Goal: Information Seeking & Learning: Learn about a topic

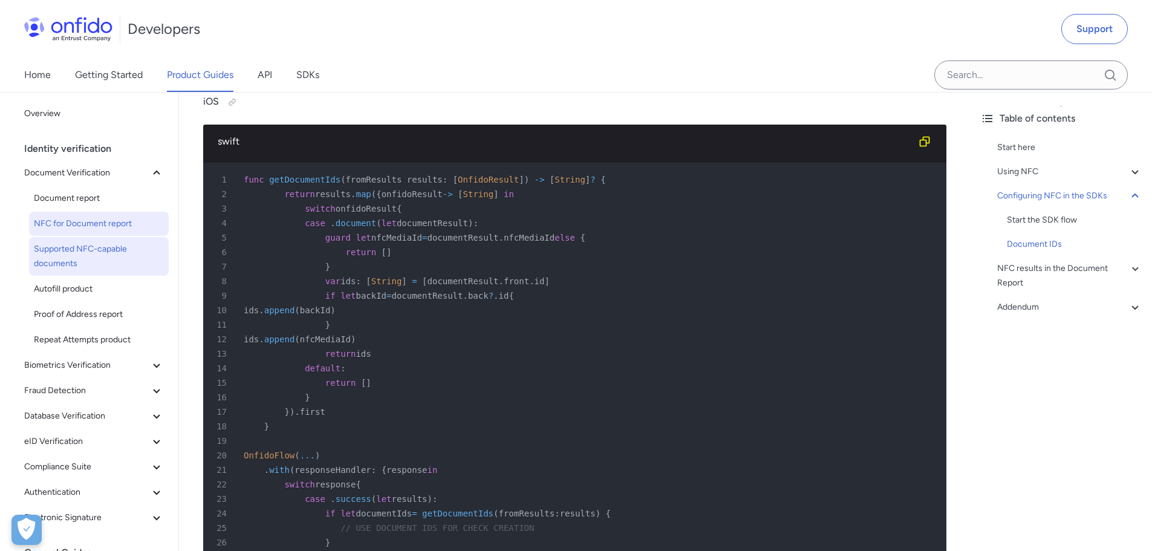
scroll to position [2540, 0]
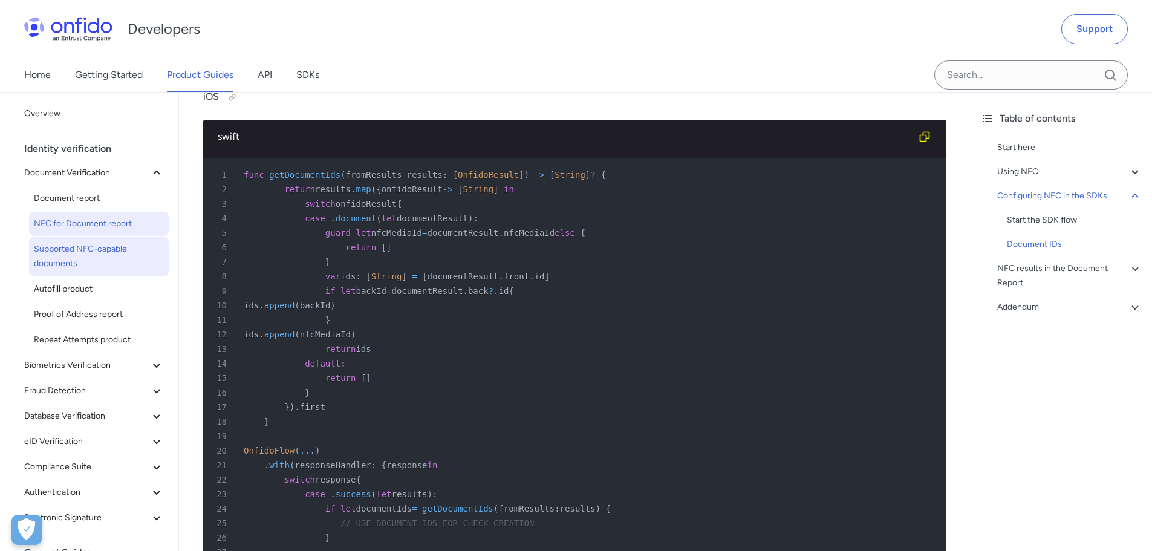
click at [111, 264] on span "Supported NFC-capable documents" at bounding box center [99, 256] width 130 height 29
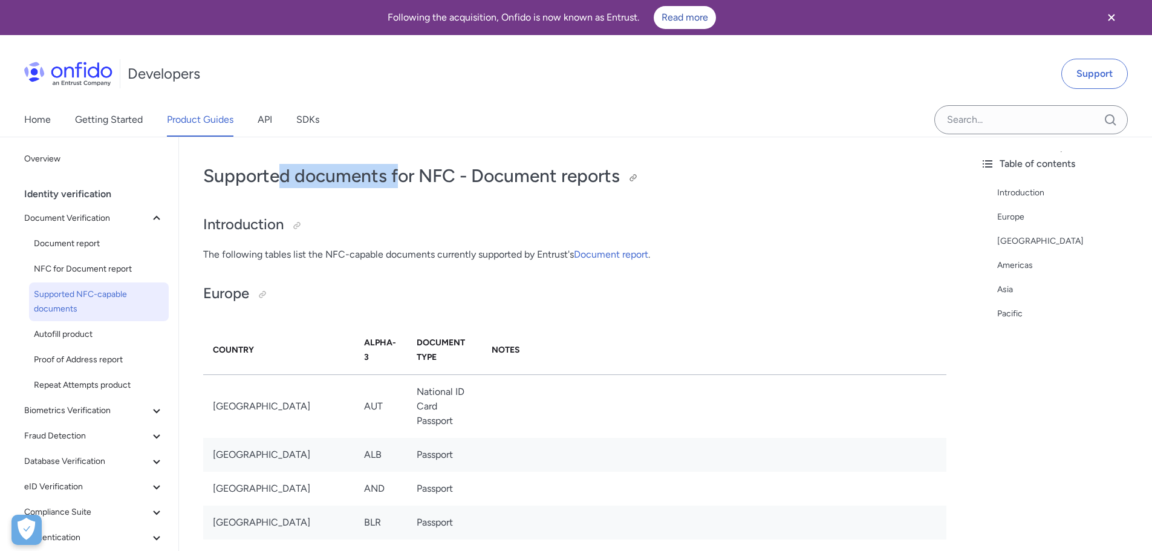
drag, startPoint x: 280, startPoint y: 176, endPoint x: 413, endPoint y: 169, distance: 133.2
click at [406, 171] on h1 "Supported documents for NFC - Document reports" at bounding box center [574, 176] width 743 height 24
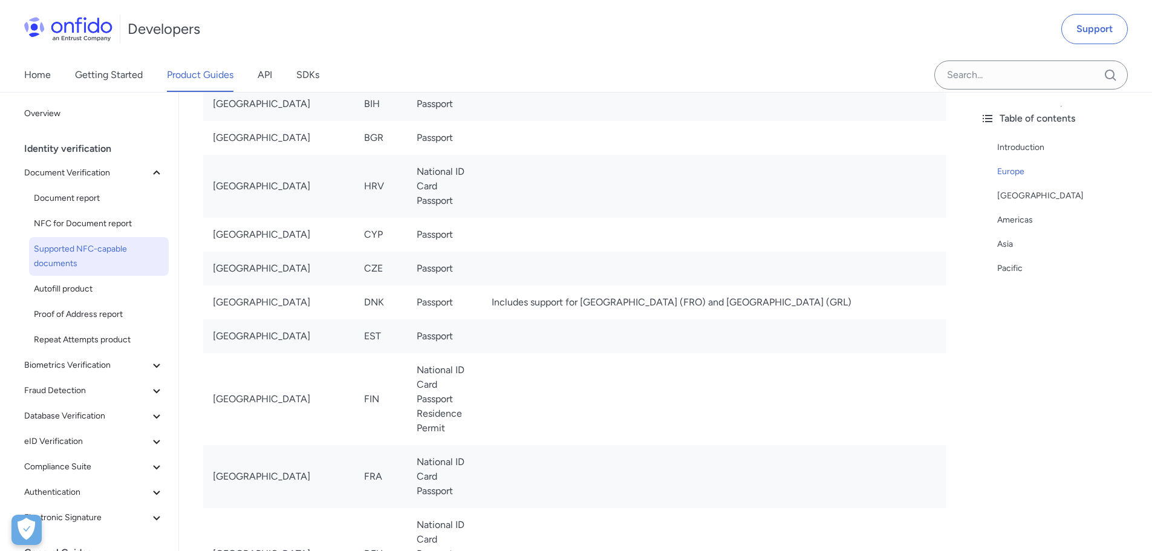
scroll to position [5271, 0]
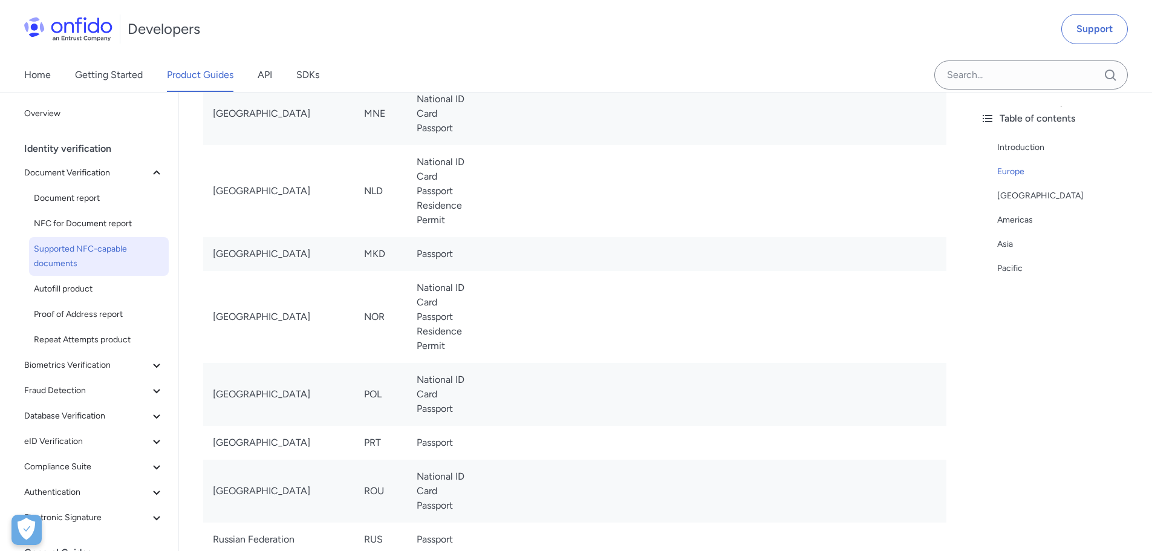
scroll to position [2540, 0]
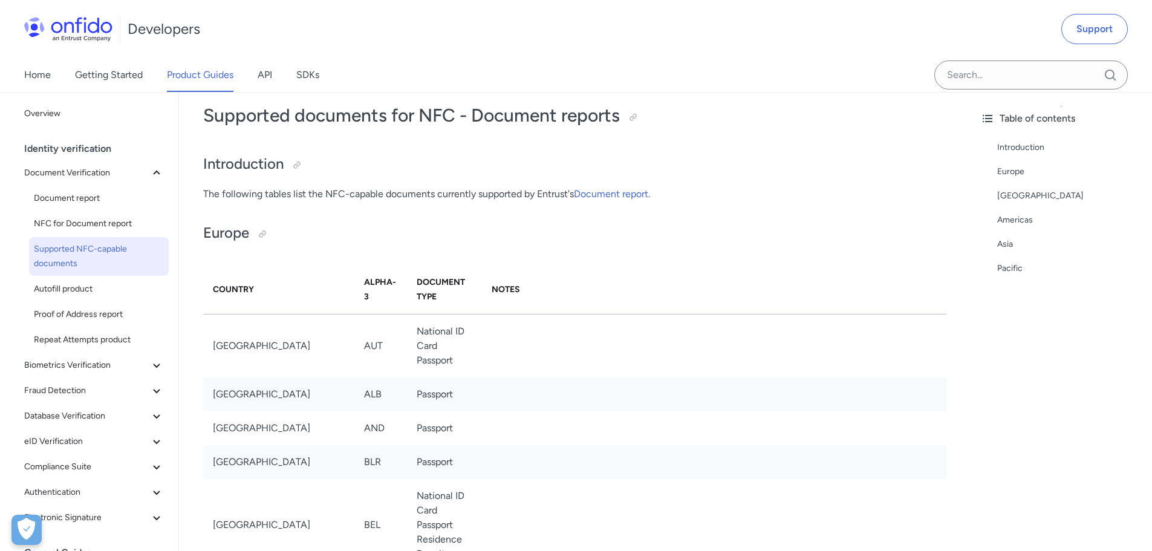
scroll to position [60, 0]
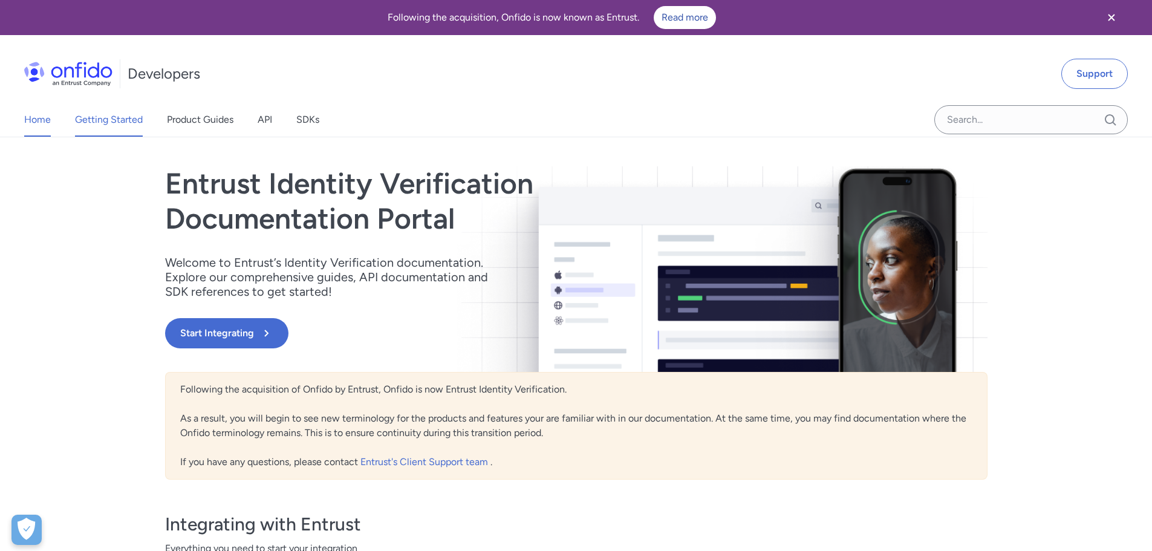
click at [114, 120] on link "Getting Started" at bounding box center [109, 120] width 68 height 34
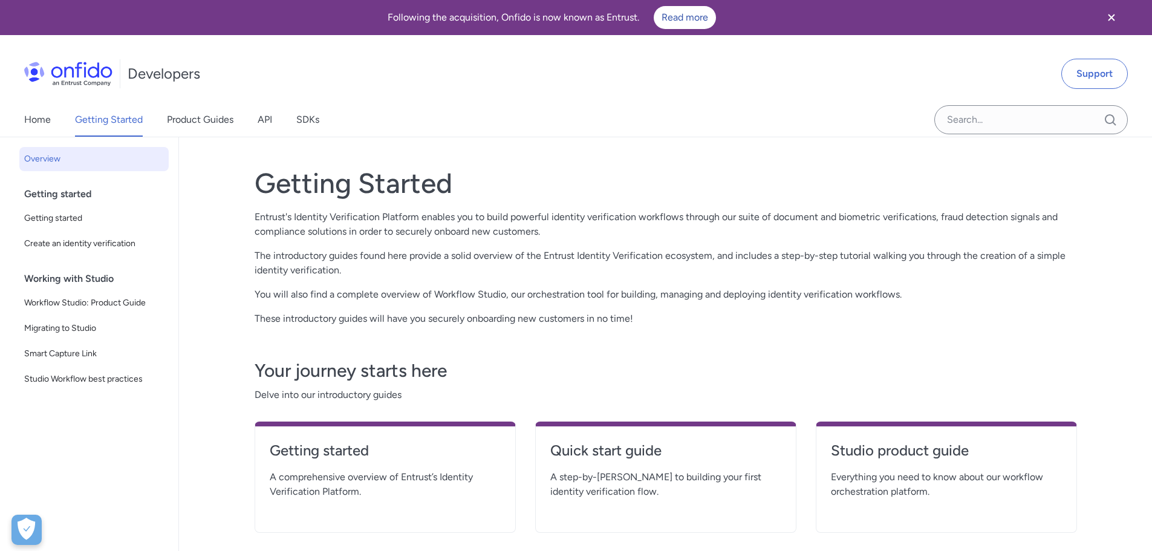
click at [58, 117] on div "Home Getting Started Product Guides API SDKs" at bounding box center [184, 120] width 368 height 34
click at [46, 124] on link "Home" at bounding box center [37, 120] width 27 height 34
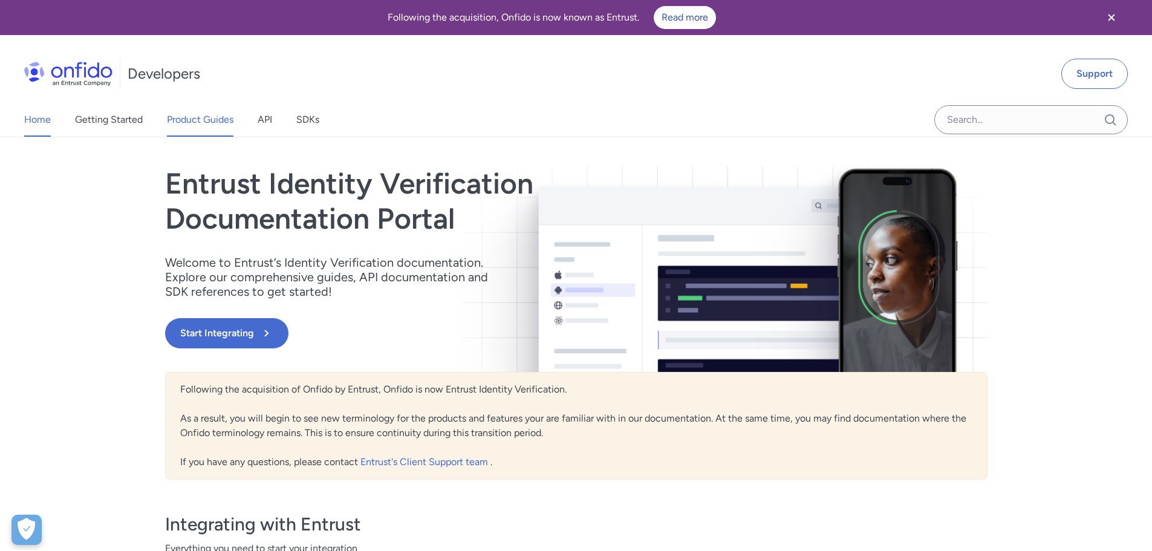
click at [208, 116] on link "Product Guides" at bounding box center [200, 120] width 67 height 34
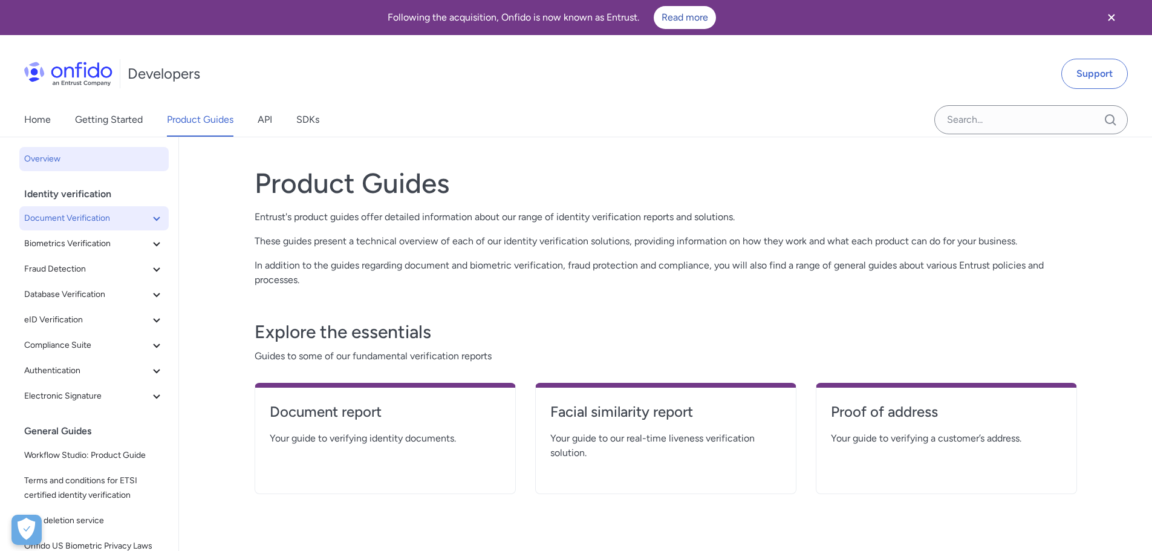
click at [114, 215] on span "Document Verification" at bounding box center [86, 218] width 125 height 15
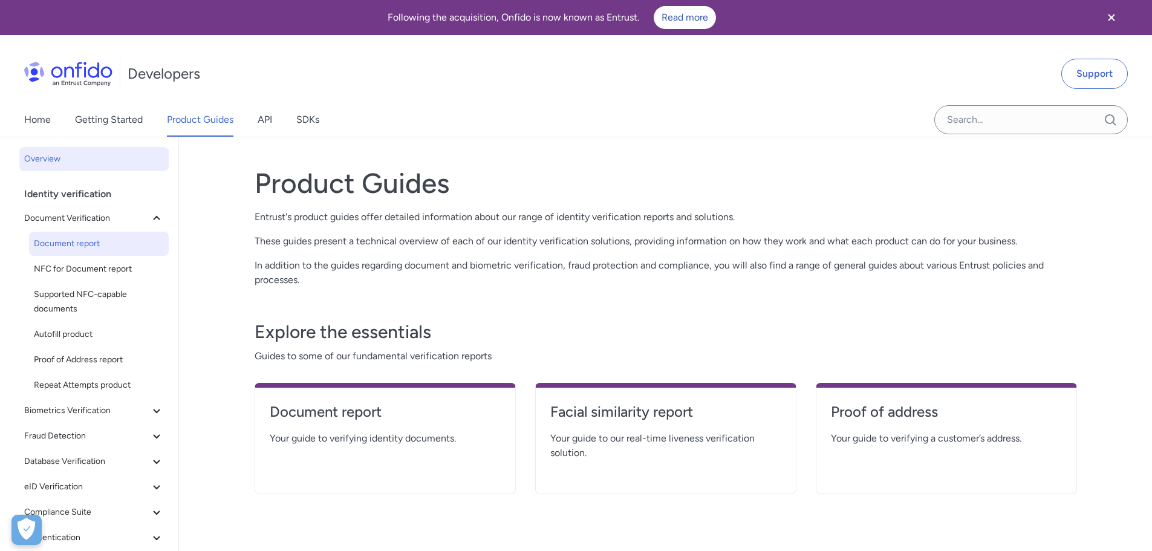
click at [116, 239] on span "Document report" at bounding box center [99, 243] width 130 height 15
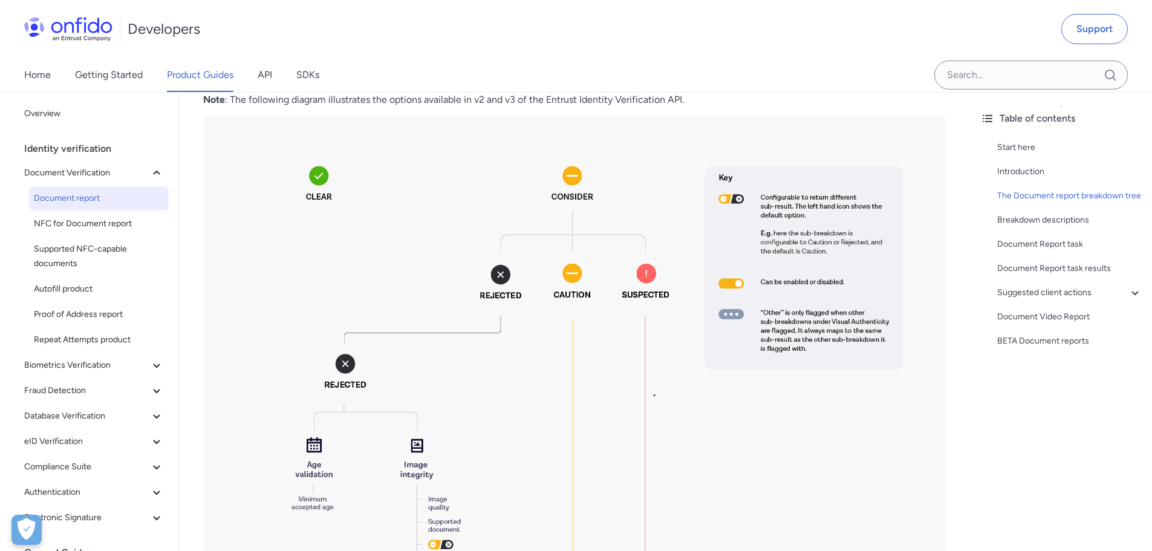
scroll to position [907, 0]
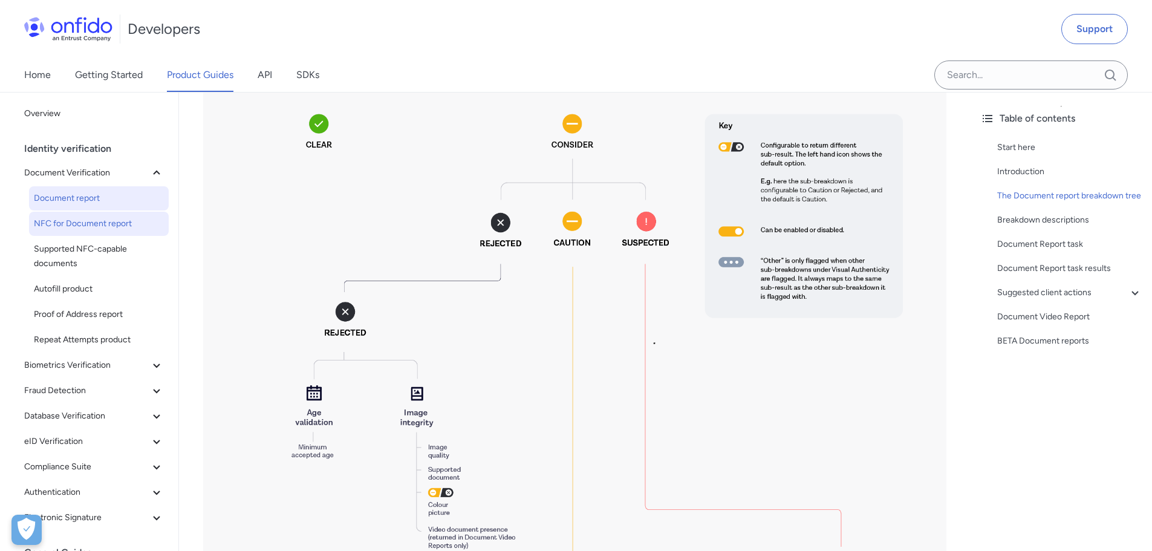
click at [91, 222] on span "NFC for Document report" at bounding box center [99, 223] width 130 height 15
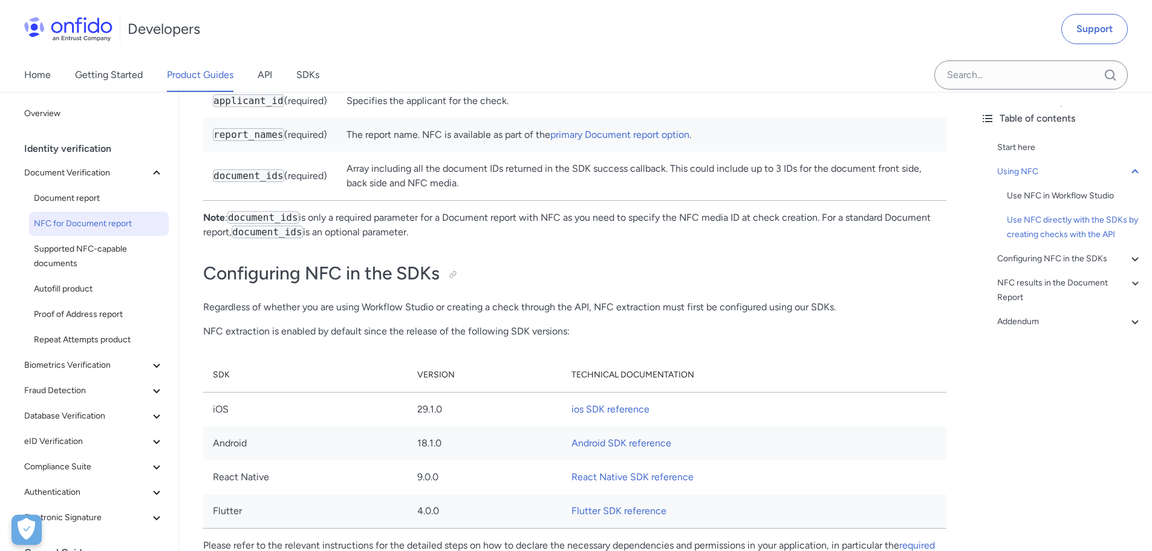
scroll to position [1754, 0]
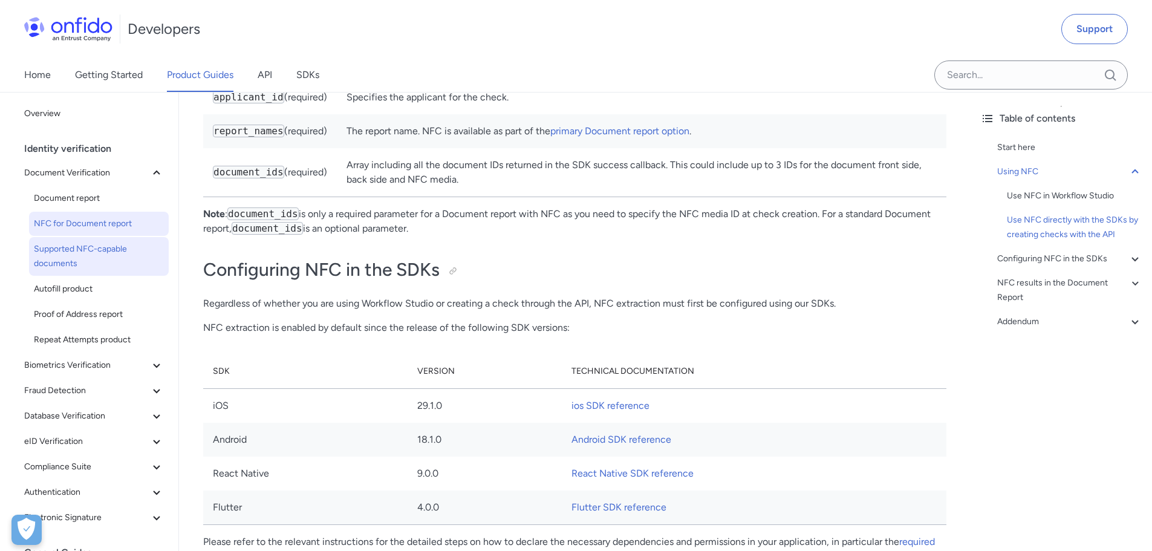
click at [105, 260] on span "Supported NFC-capable documents" at bounding box center [99, 256] width 130 height 29
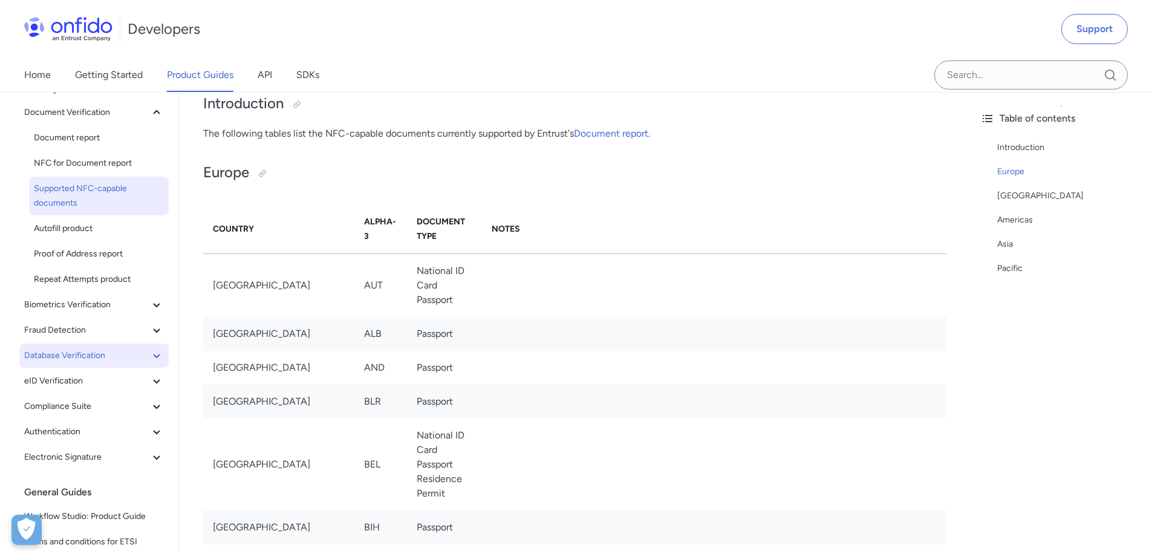
scroll to position [121, 0]
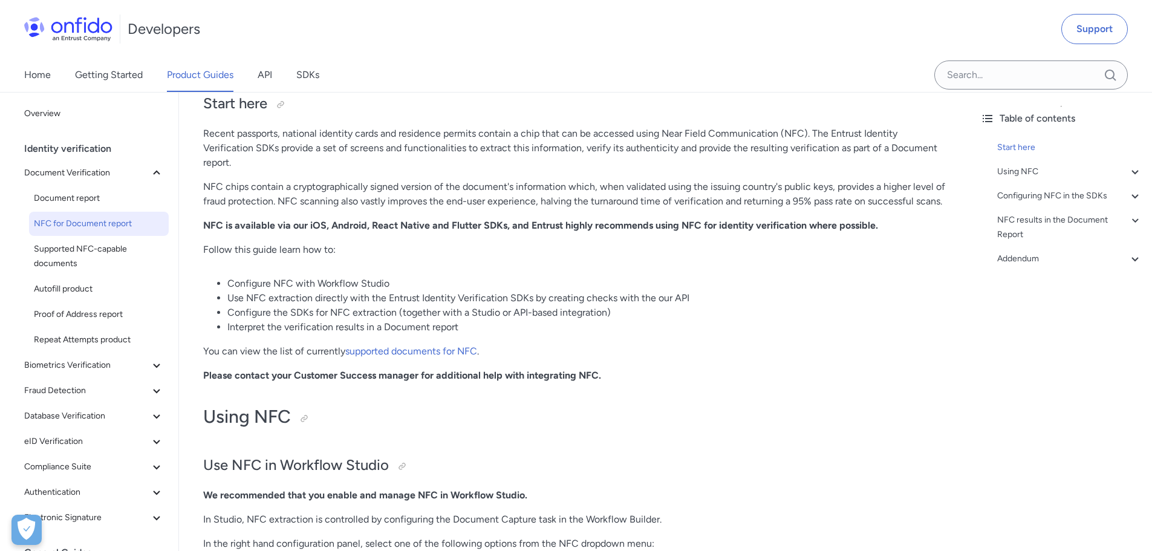
scroll to position [1754, 0]
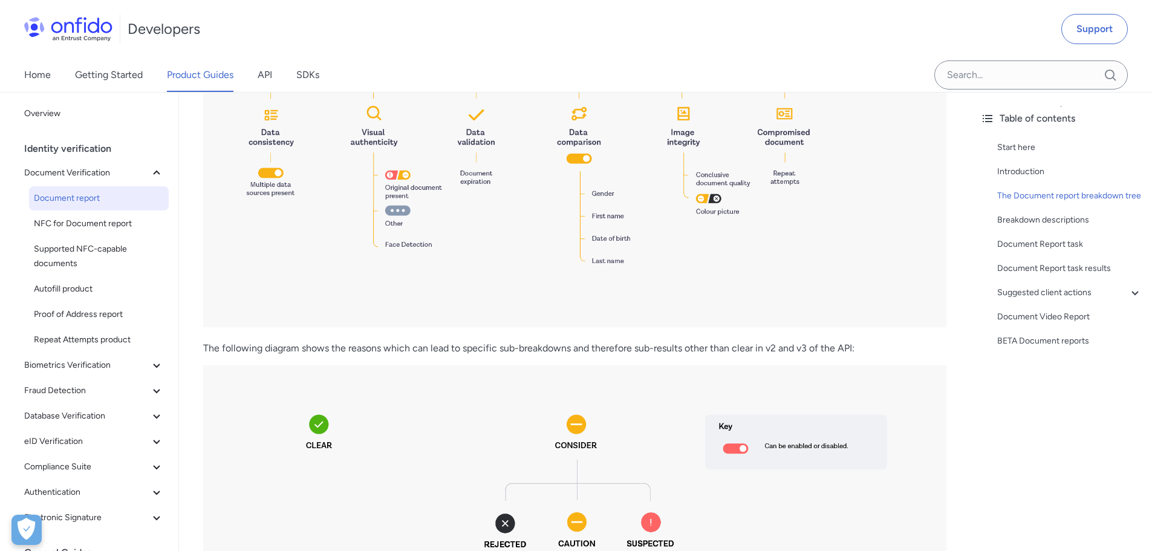
scroll to position [907, 0]
